Goal: Register for event/course

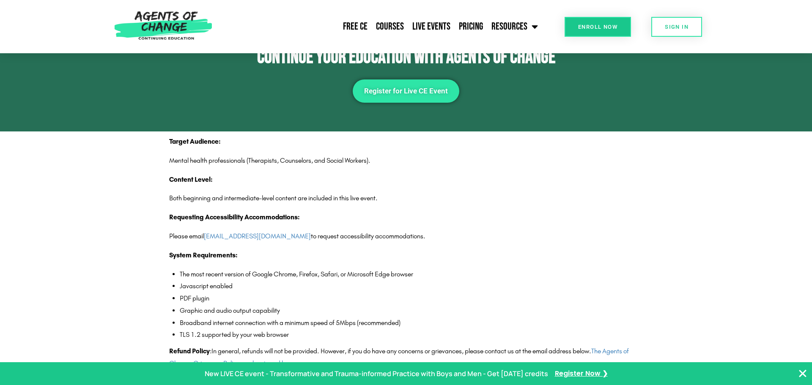
scroll to position [1249, 0]
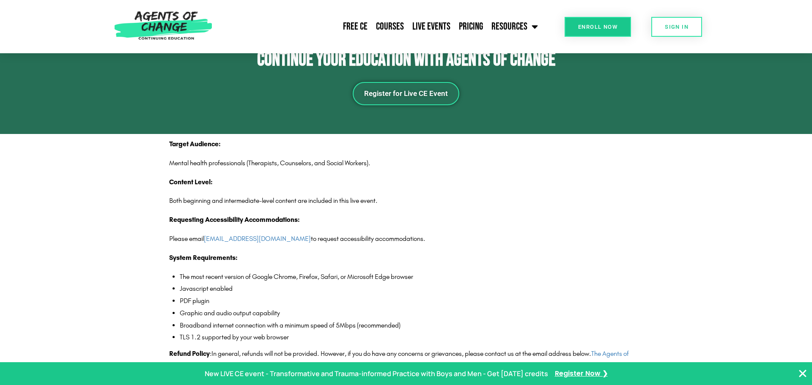
click at [397, 97] on span "Register for Live CE Event" at bounding box center [406, 93] width 84 height 7
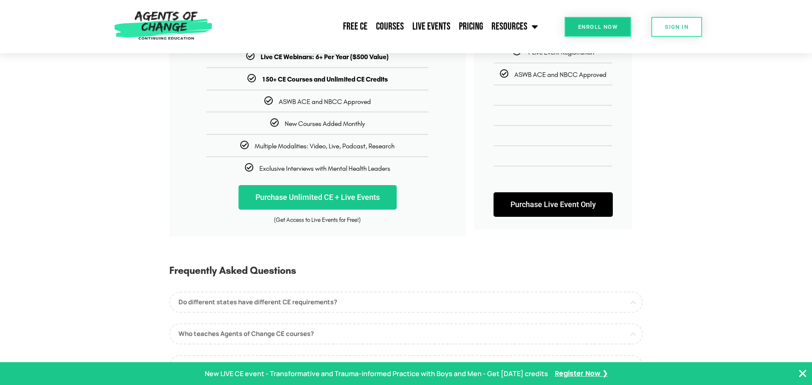
scroll to position [210, 0]
